Goal: Find specific page/section: Find specific page/section

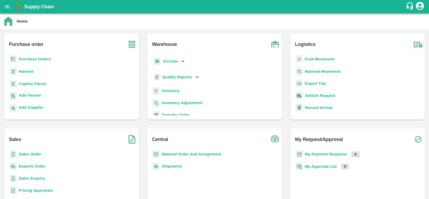
click at [29, 151] on p "Sales Order" at bounding box center [30, 154] width 22 height 6
click at [30, 155] on b "Sales Order" at bounding box center [30, 154] width 22 height 4
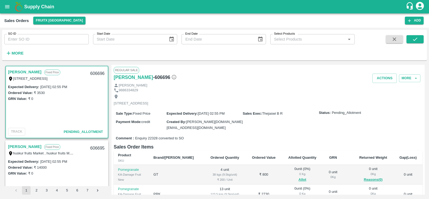
click at [19, 71] on link "[PERSON_NAME]" at bounding box center [24, 71] width 33 height 7
click at [153, 77] on h6 "- 606696" at bounding box center [165, 77] width 24 height 8
copy h6 "606696"
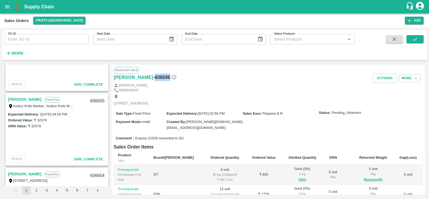
scroll to position [1532, 0]
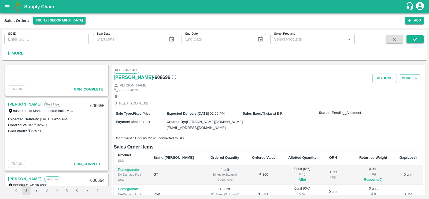
click at [23, 103] on link "[PERSON_NAME]" at bounding box center [24, 103] width 33 height 7
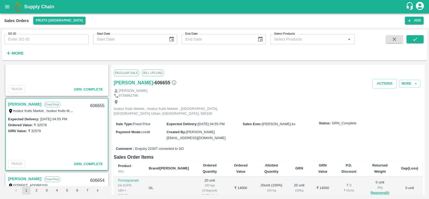
click at [167, 84] on h6 "- 606655" at bounding box center [165, 83] width 24 height 8
copy h6 "606655"
drag, startPoint x: 165, startPoint y: 130, endPoint x: 232, endPoint y: 127, distance: 67.3
click at [232, 127] on div "Sale Type : Fixed Price Expected Delivery : [DATE] 04:55 PM Sales Exec : [PERSO…" at bounding box center [268, 130] width 309 height 27
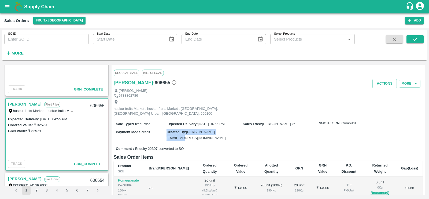
click at [259, 124] on label "Sales Exec :" at bounding box center [251, 124] width 19 height 4
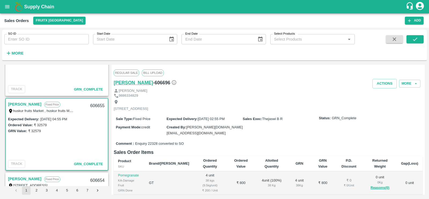
click at [124, 80] on h6 "[PERSON_NAME]" at bounding box center [133, 83] width 39 height 8
click at [50, 40] on input "SO ID" at bounding box center [46, 39] width 84 height 10
paste input "591578"
type input "591578"
click at [414, 39] on icon "submit" at bounding box center [415, 39] width 6 height 6
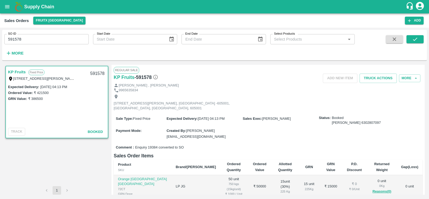
click at [19, 72] on link "KP Fruits" at bounding box center [17, 71] width 18 height 7
click at [122, 75] on h6 "KP Fruits" at bounding box center [124, 77] width 21 height 8
drag, startPoint x: 262, startPoint y: 122, endPoint x: 287, endPoint y: 122, distance: 25.2
click at [287, 121] on div "Sales Exec : [PERSON_NAME]" at bounding box center [280, 118] width 76 height 6
click at [272, 120] on span "[PERSON_NAME]" at bounding box center [276, 118] width 29 height 4
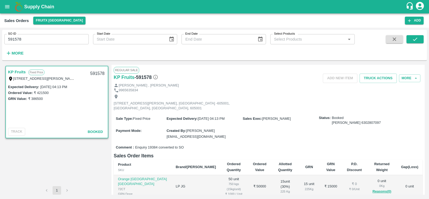
click at [200, 136] on span "[PERSON_NAME][EMAIL_ADDRESS][DOMAIN_NAME]" at bounding box center [195, 133] width 59 height 10
